Goal: Information Seeking & Learning: Learn about a topic

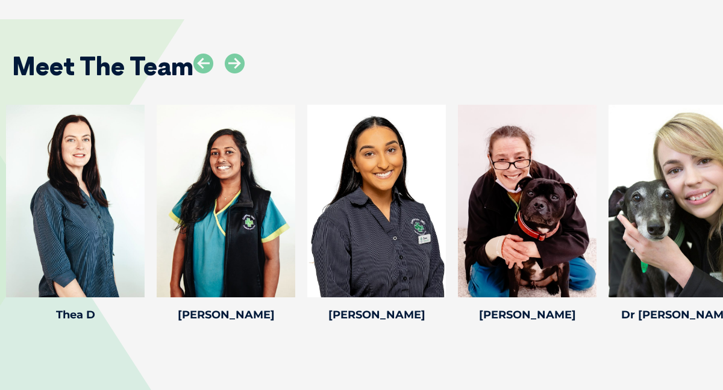
scroll to position [2203, 0]
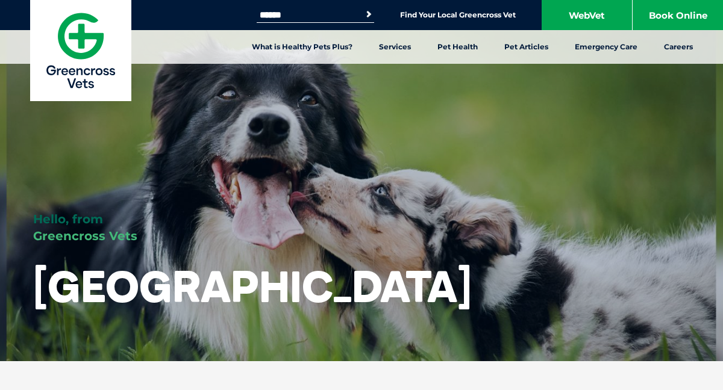
click at [268, 16] on input "Search for:" at bounding box center [308, 15] width 102 height 10
type input "*********"
click at [363, 8] on button "Search" at bounding box center [369, 14] width 12 height 12
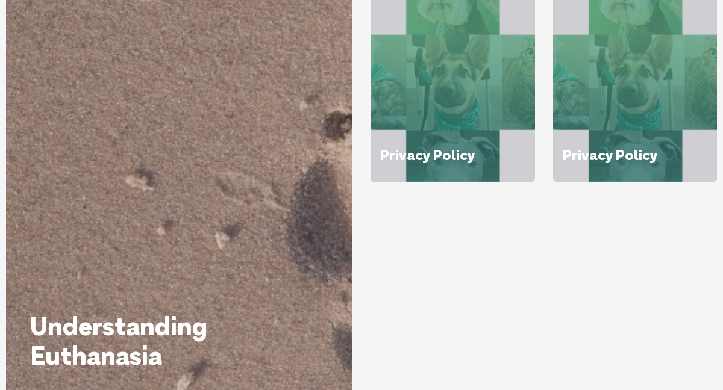
scroll to position [199, 0]
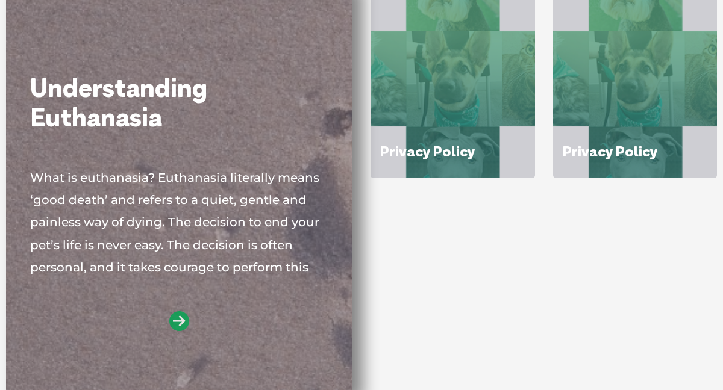
click at [178, 323] on icon at bounding box center [179, 321] width 20 height 20
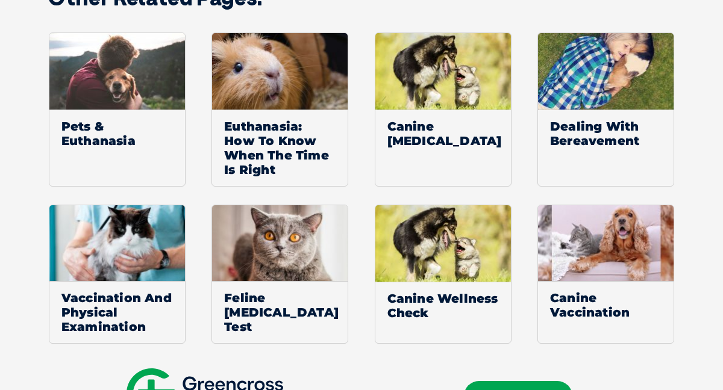
scroll to position [4832, 0]
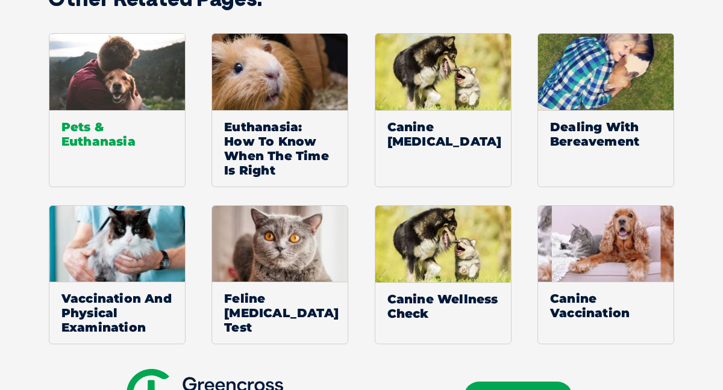
click at [116, 122] on span "Pets & Euthanasia" at bounding box center [117, 134] width 136 height 48
